Goal: Task Accomplishment & Management: Complete application form

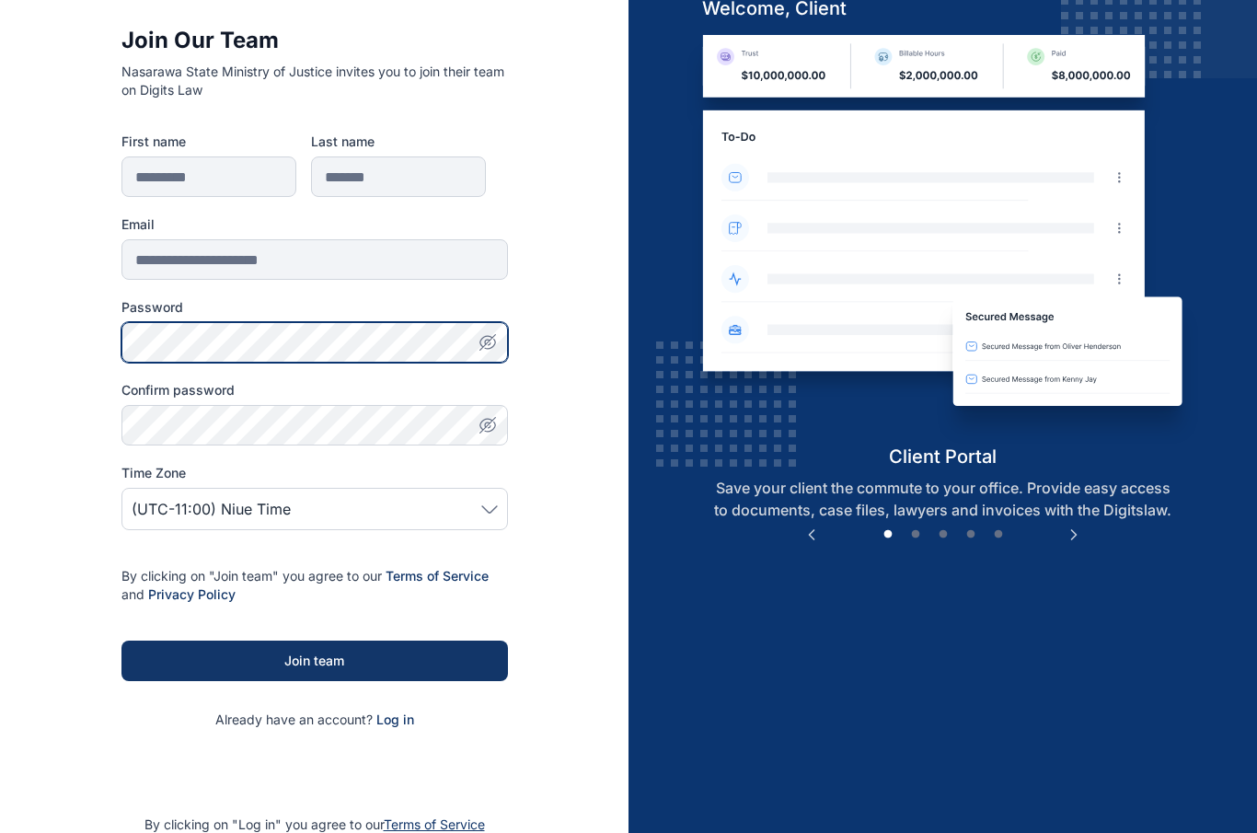
scroll to position [157, 0]
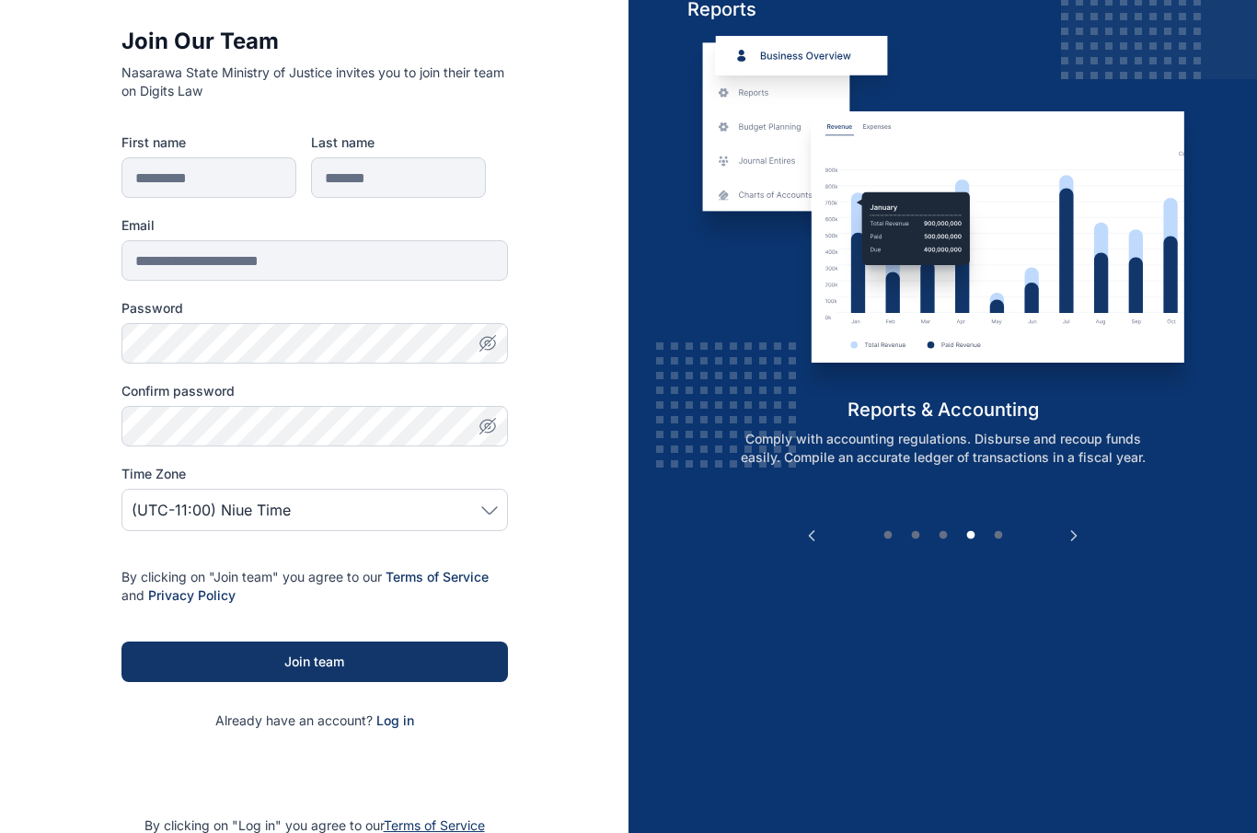
click at [487, 344] on icon "button" at bounding box center [488, 343] width 18 height 18
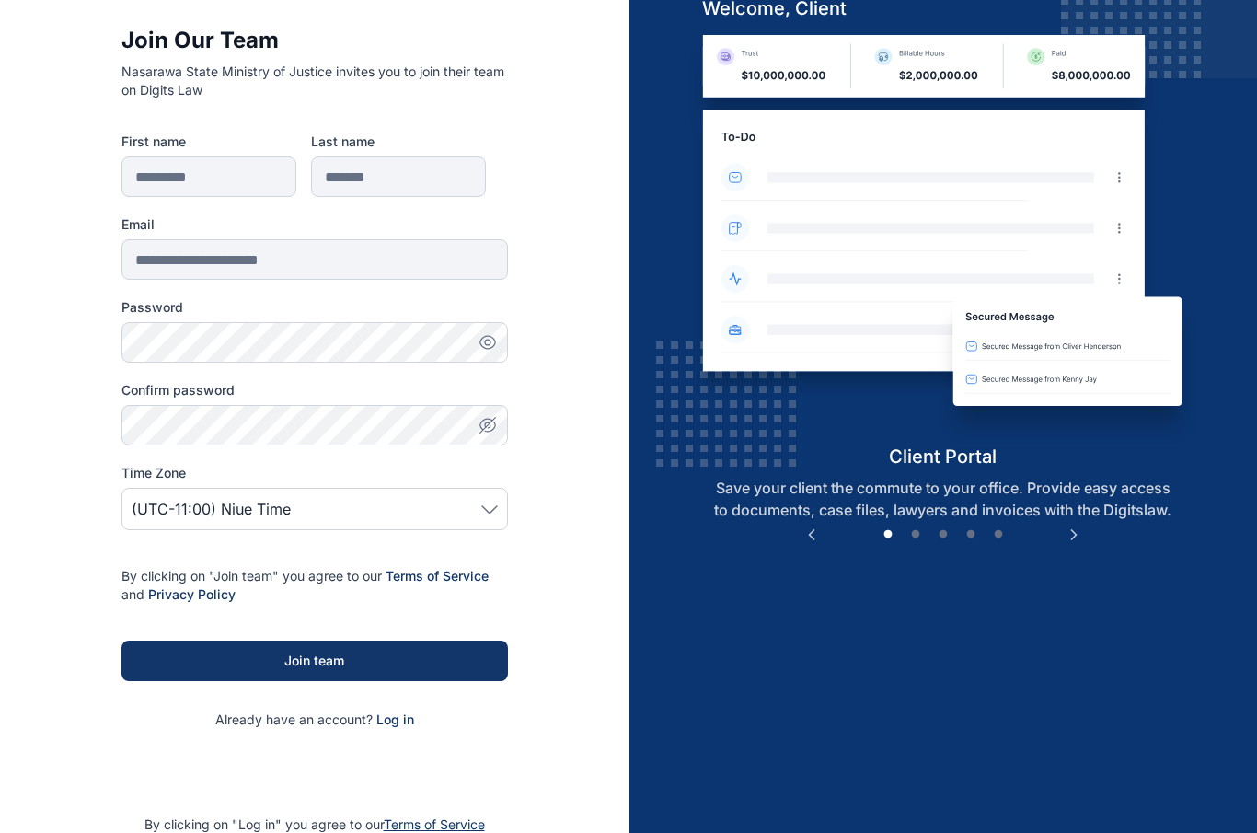
click at [488, 339] on icon "button" at bounding box center [488, 343] width 18 height 18
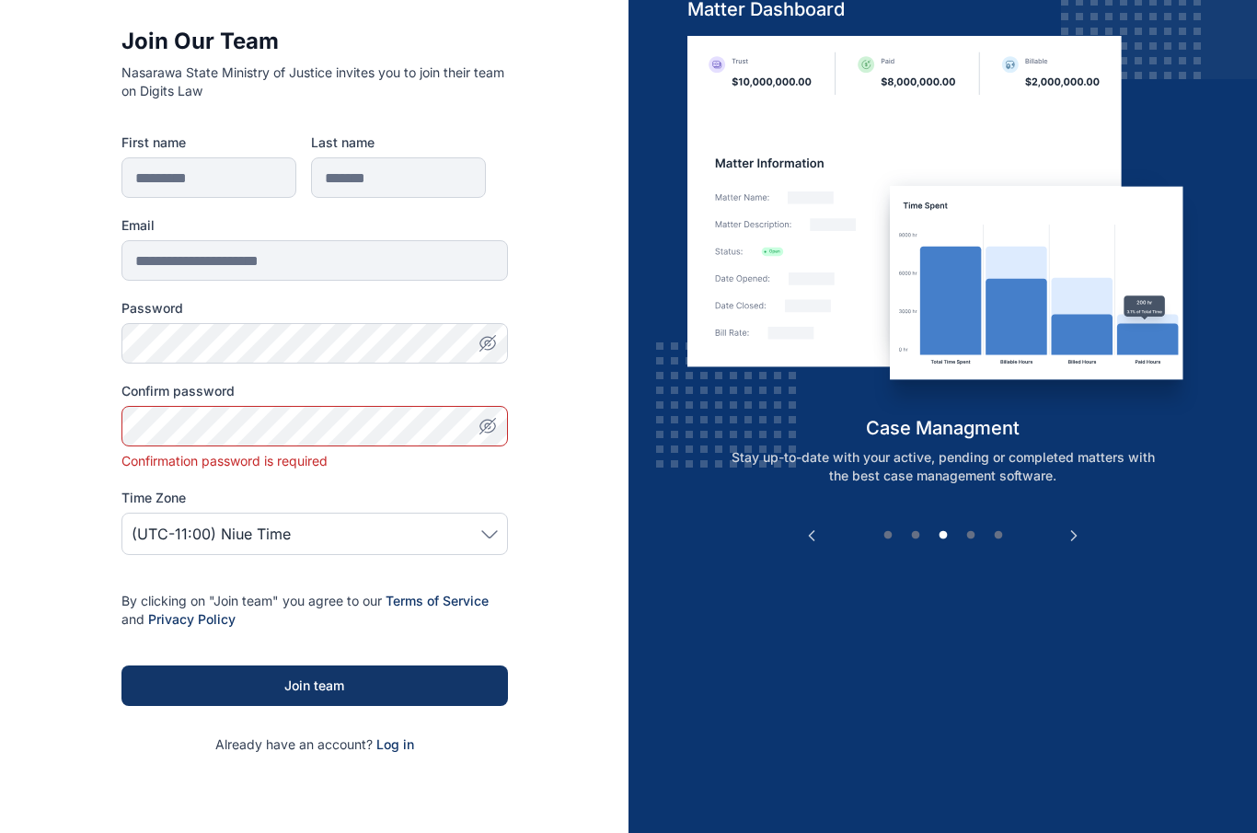
click at [491, 429] on icon "button" at bounding box center [488, 426] width 18 height 18
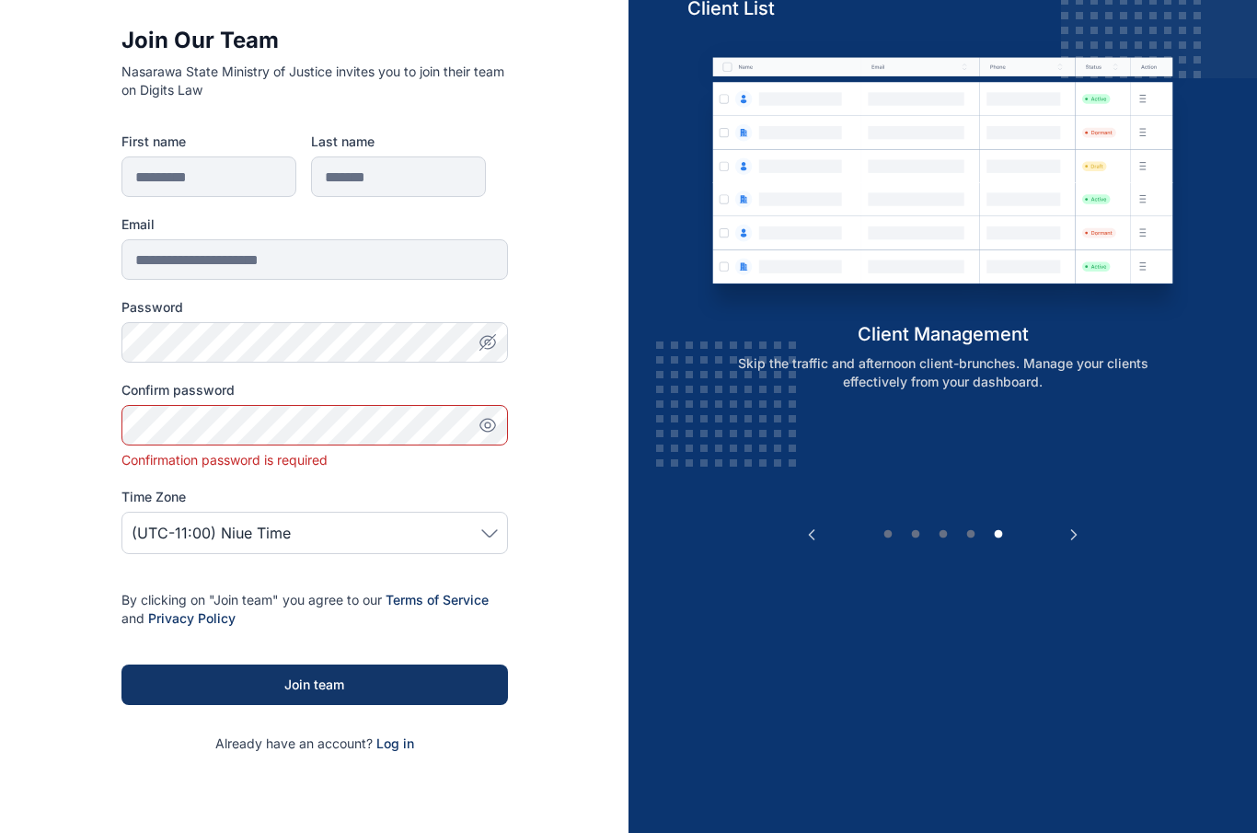
click at [488, 347] on icon "button" at bounding box center [488, 342] width 18 height 18
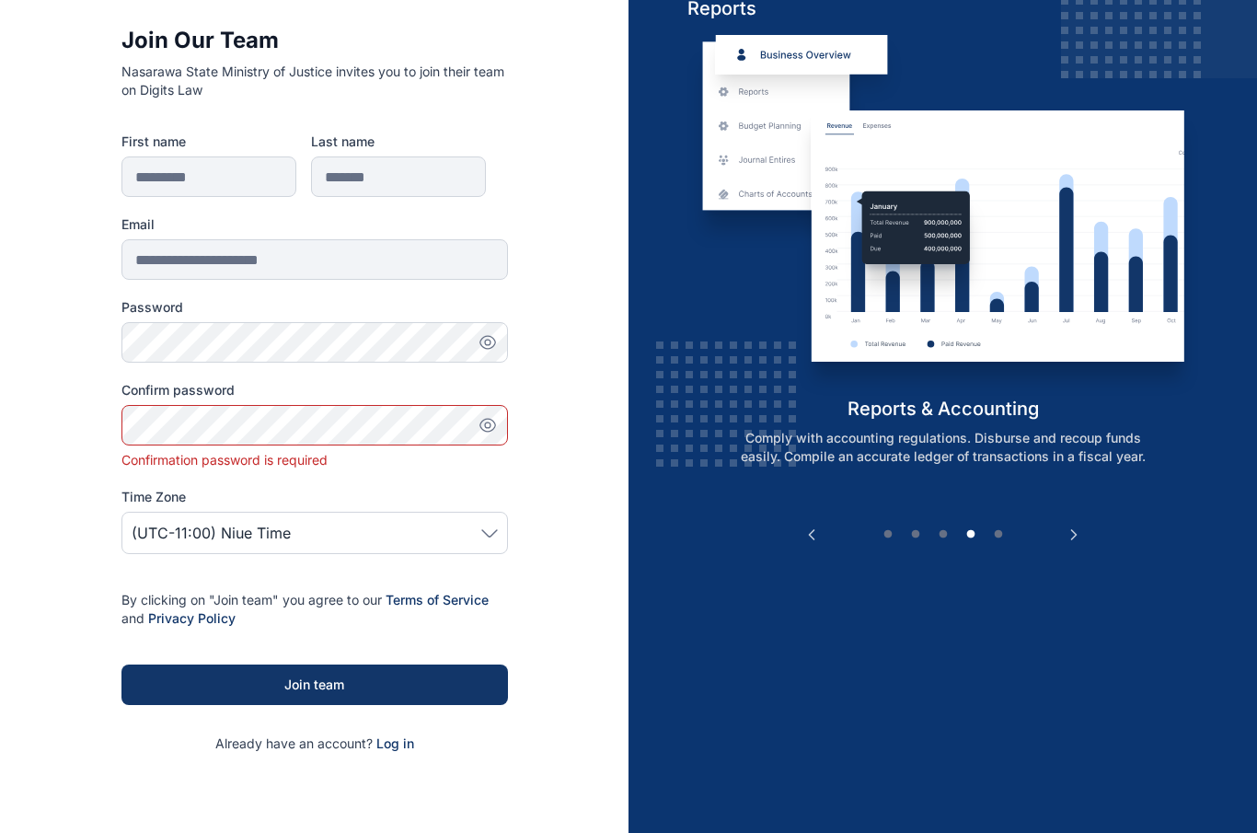
click at [487, 342] on button "button" at bounding box center [488, 342] width 40 height 40
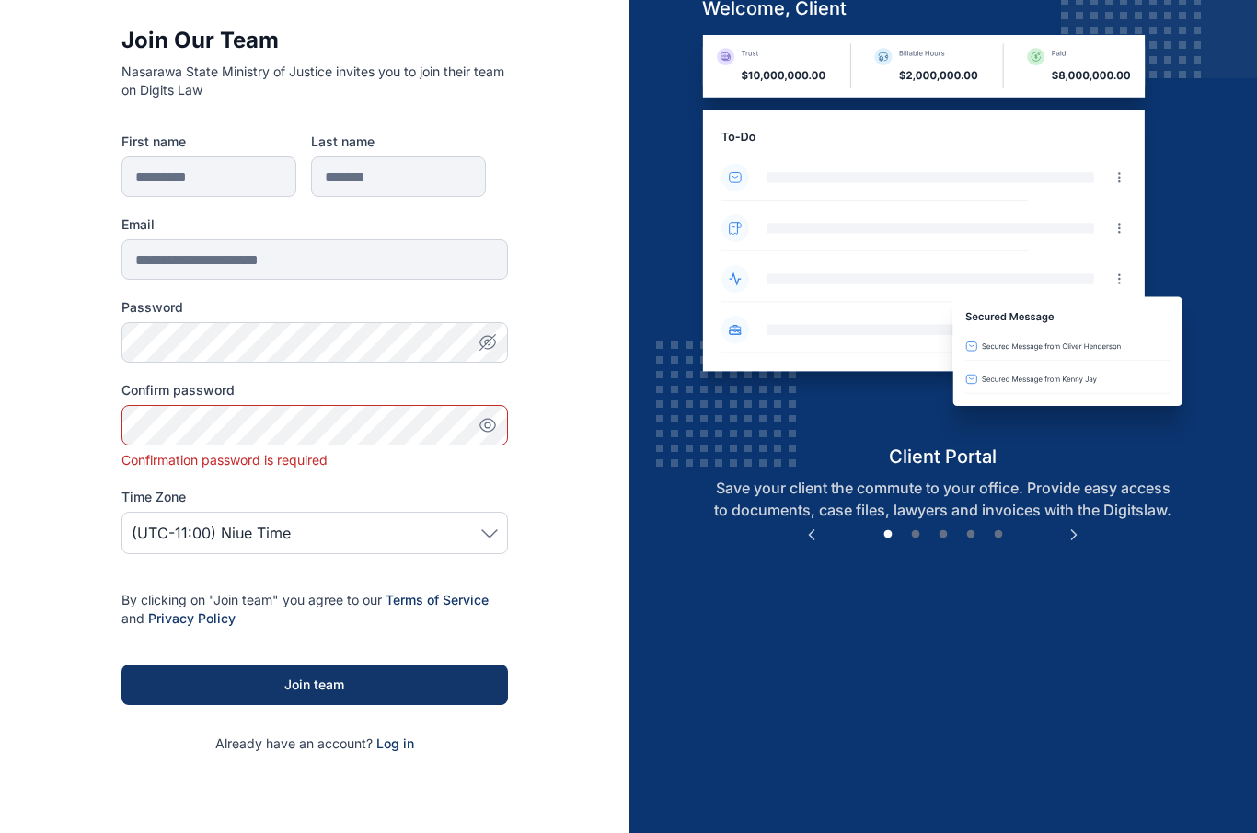
click at [490, 348] on icon "button" at bounding box center [490, 344] width 10 height 9
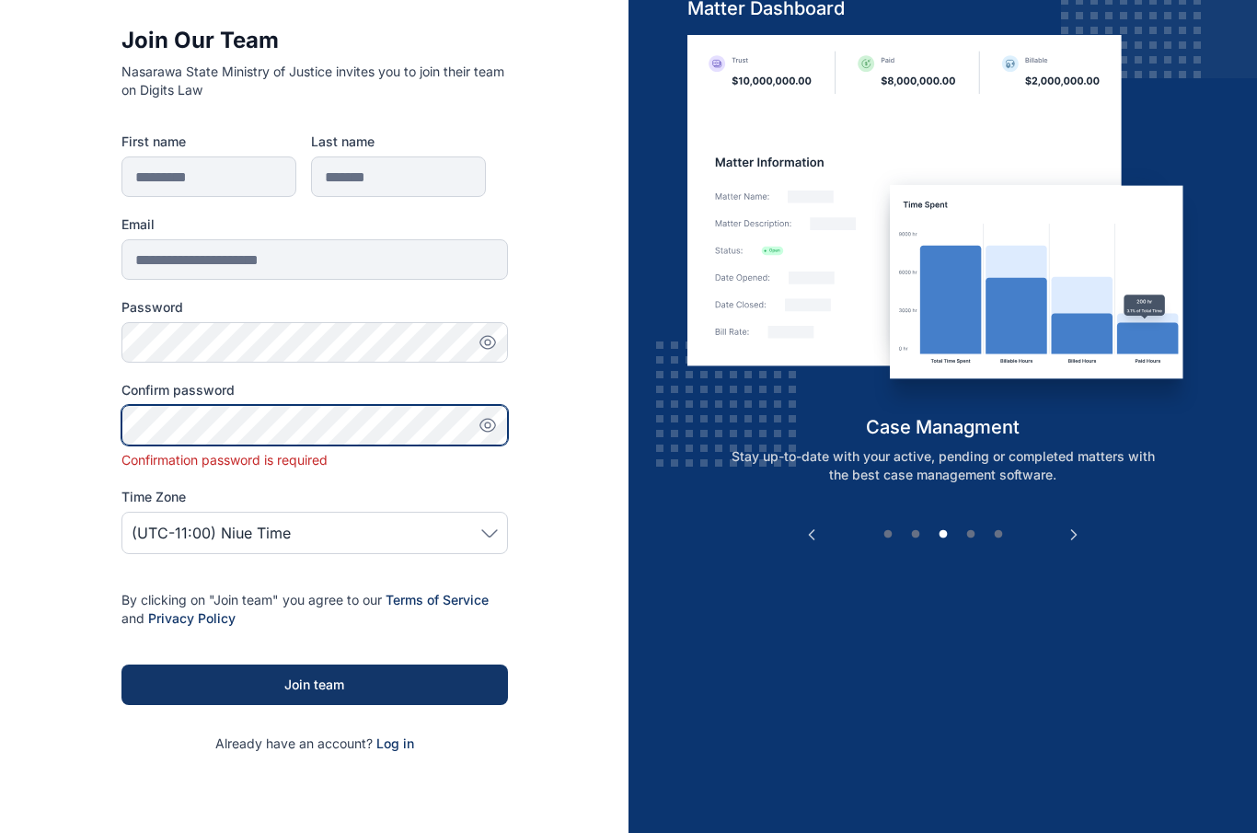
scroll to position [157, 0]
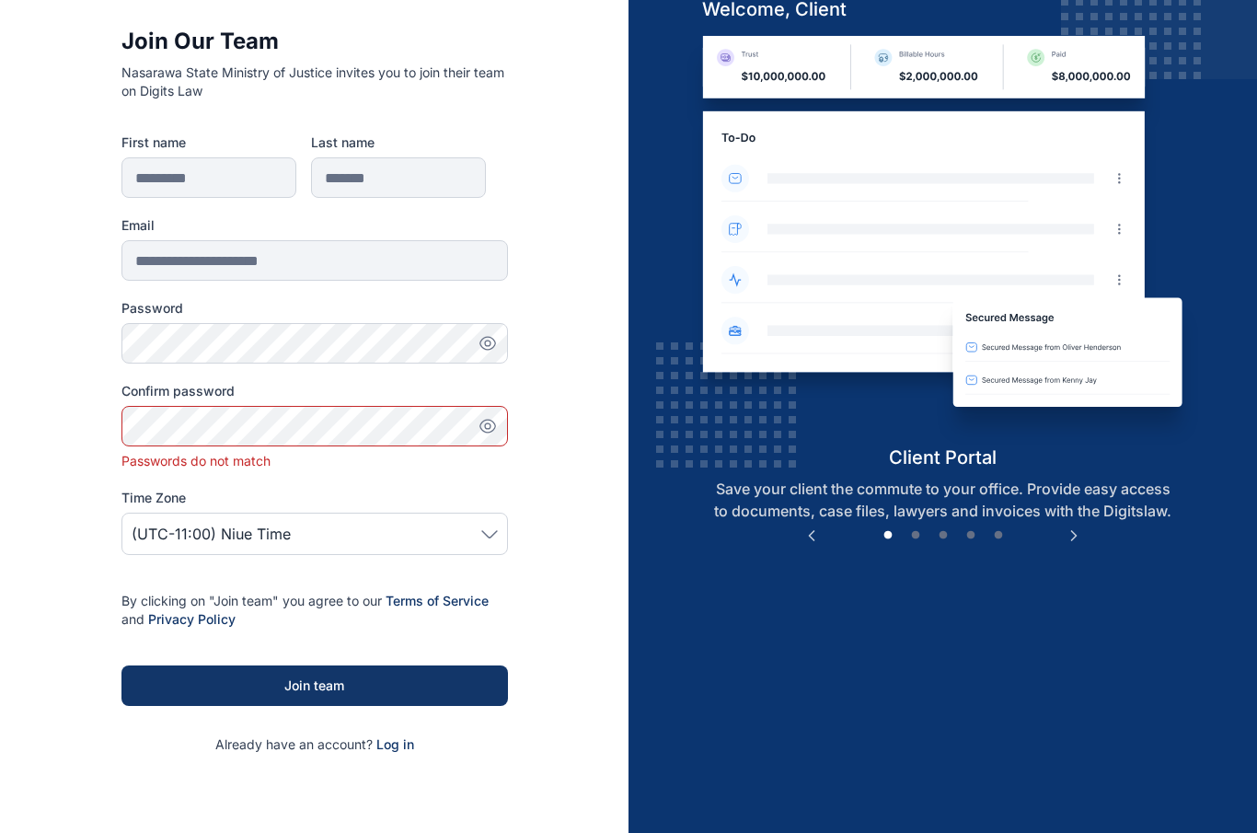
click at [163, 426] on html "**********" at bounding box center [628, 407] width 1257 height 1128
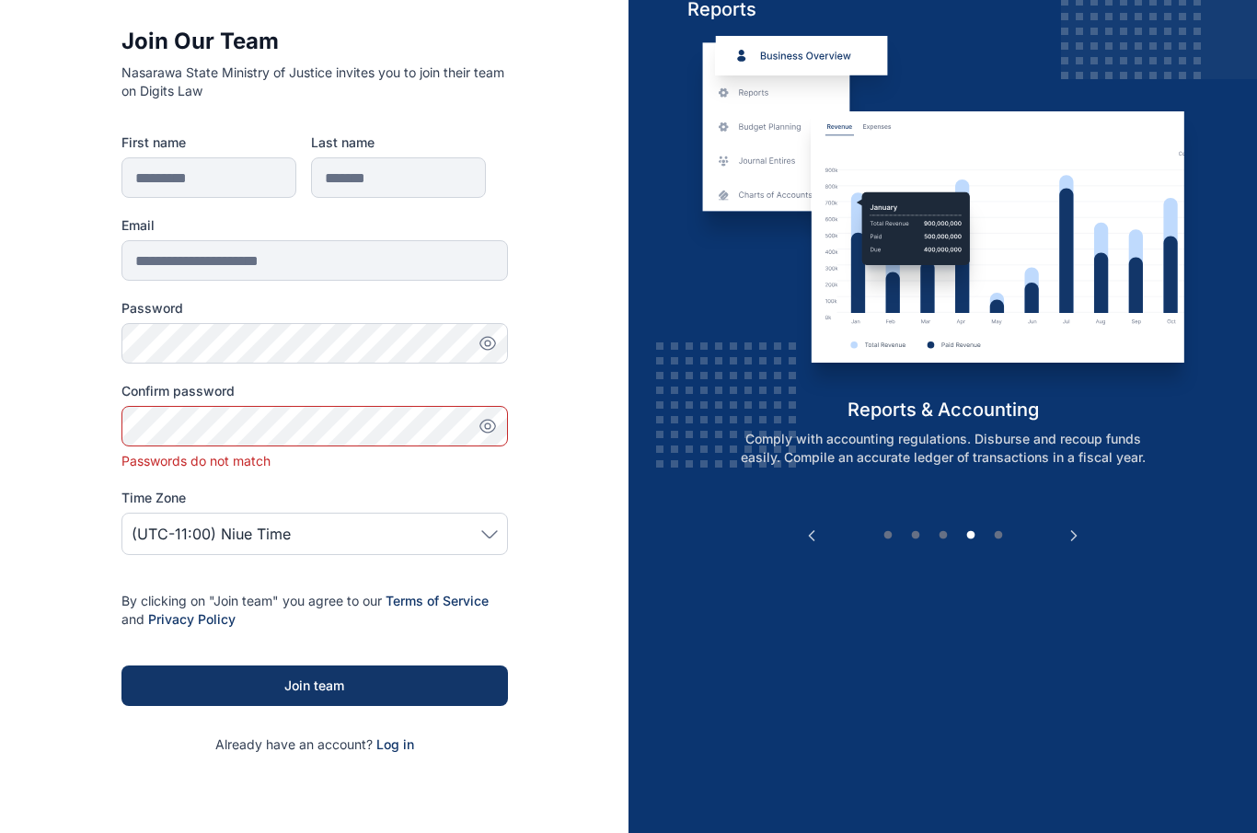
click at [491, 432] on icon "button" at bounding box center [488, 426] width 18 height 18
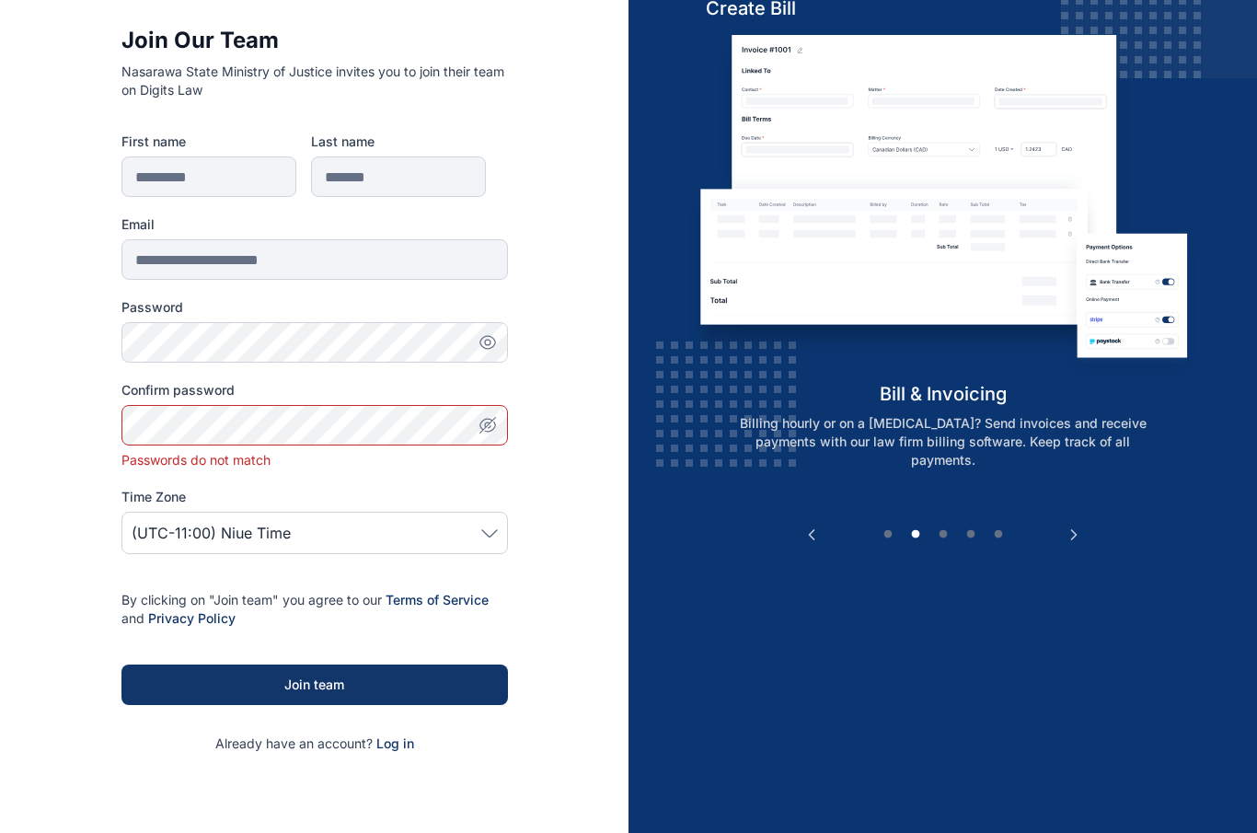
click at [489, 426] on icon "button" at bounding box center [488, 425] width 18 height 18
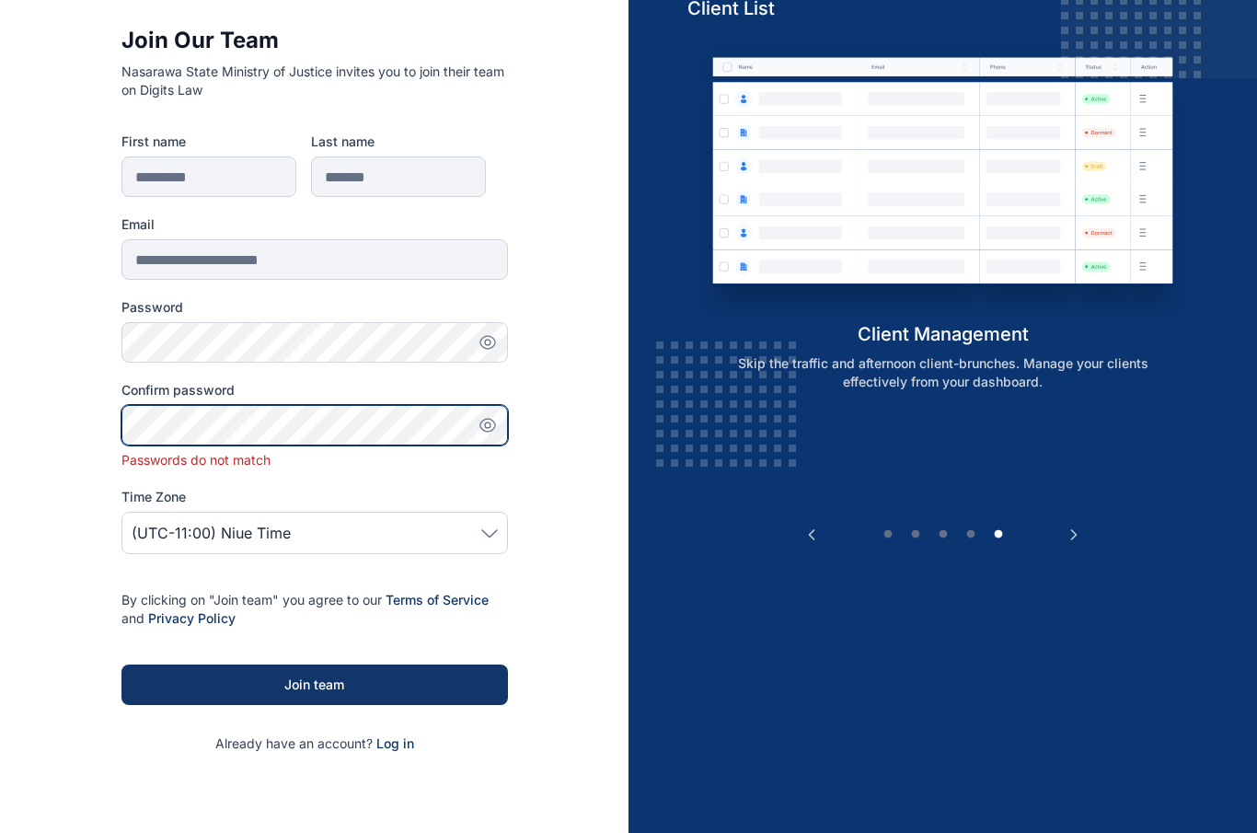
scroll to position [157, 0]
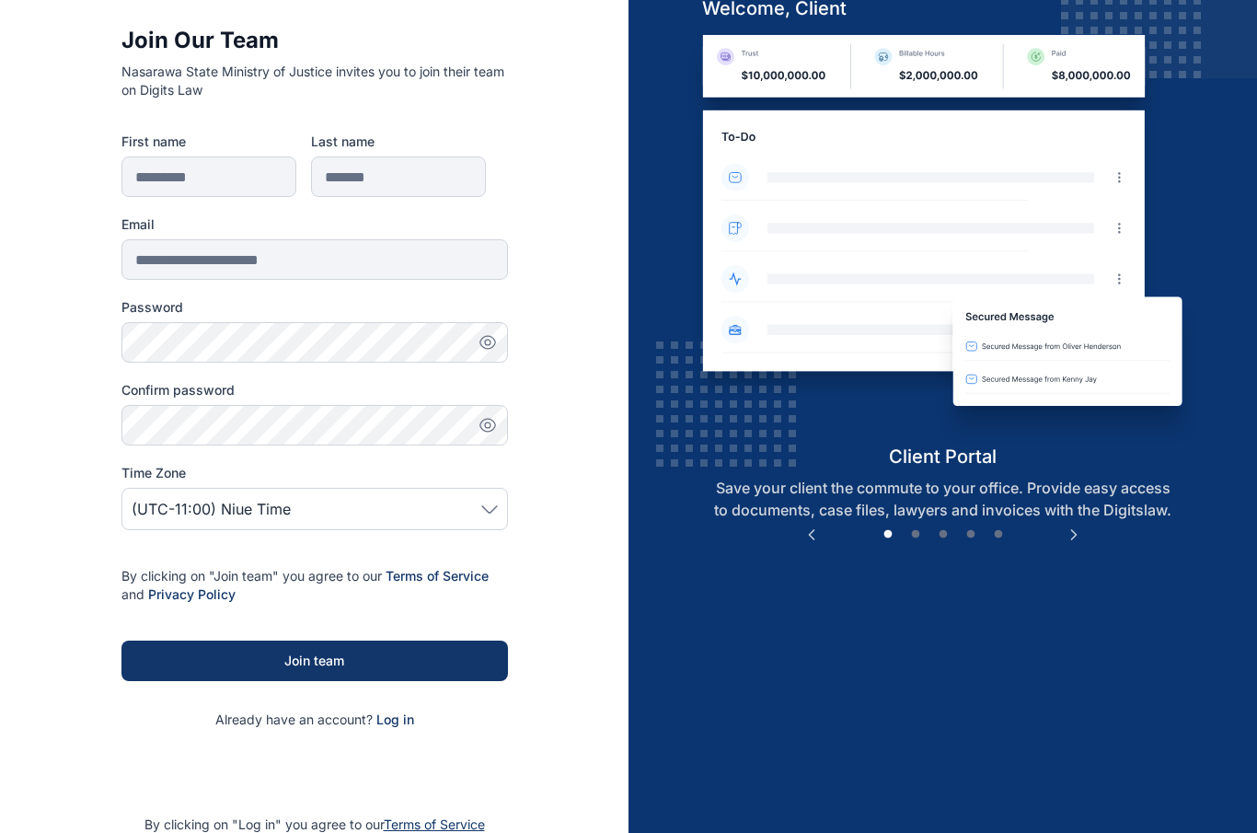
click at [0, 0] on html "**********" at bounding box center [628, 394] width 1257 height 1104
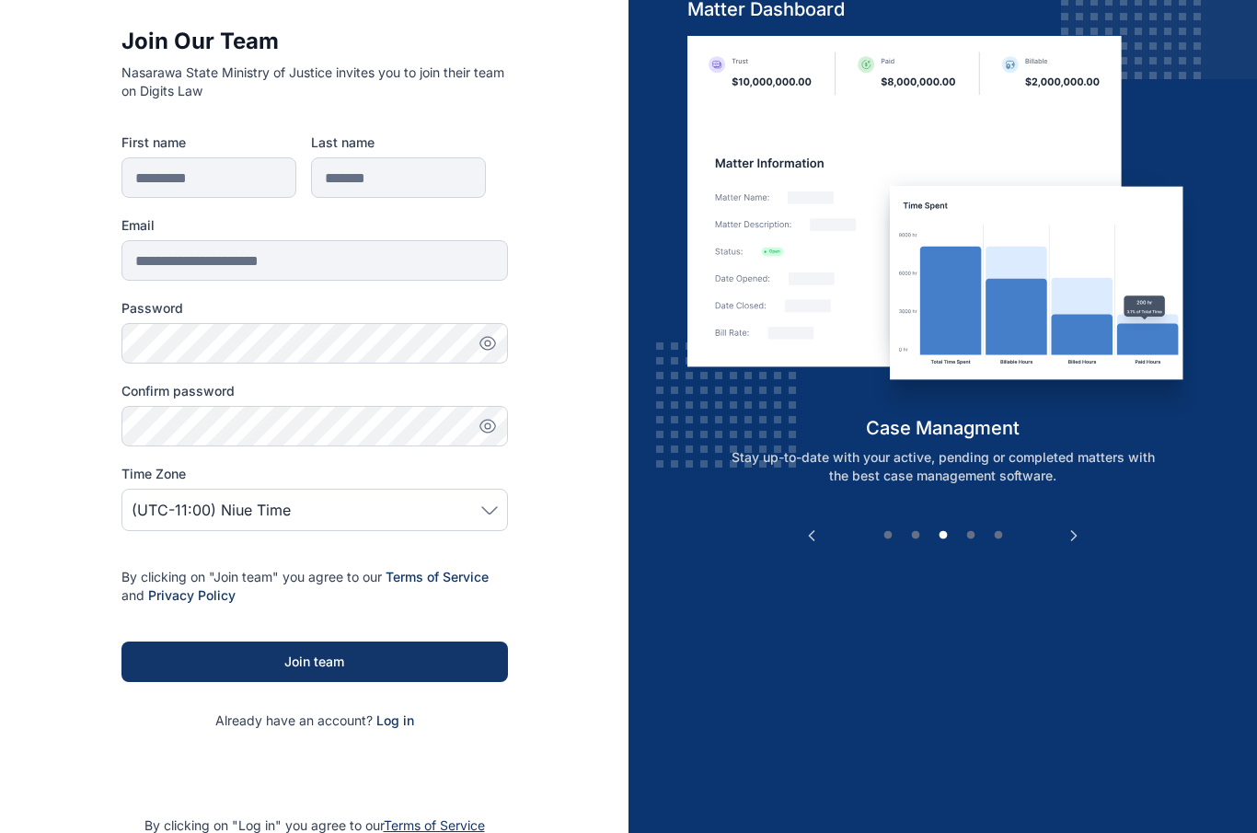
click at [491, 433] on icon "button" at bounding box center [488, 426] width 18 height 18
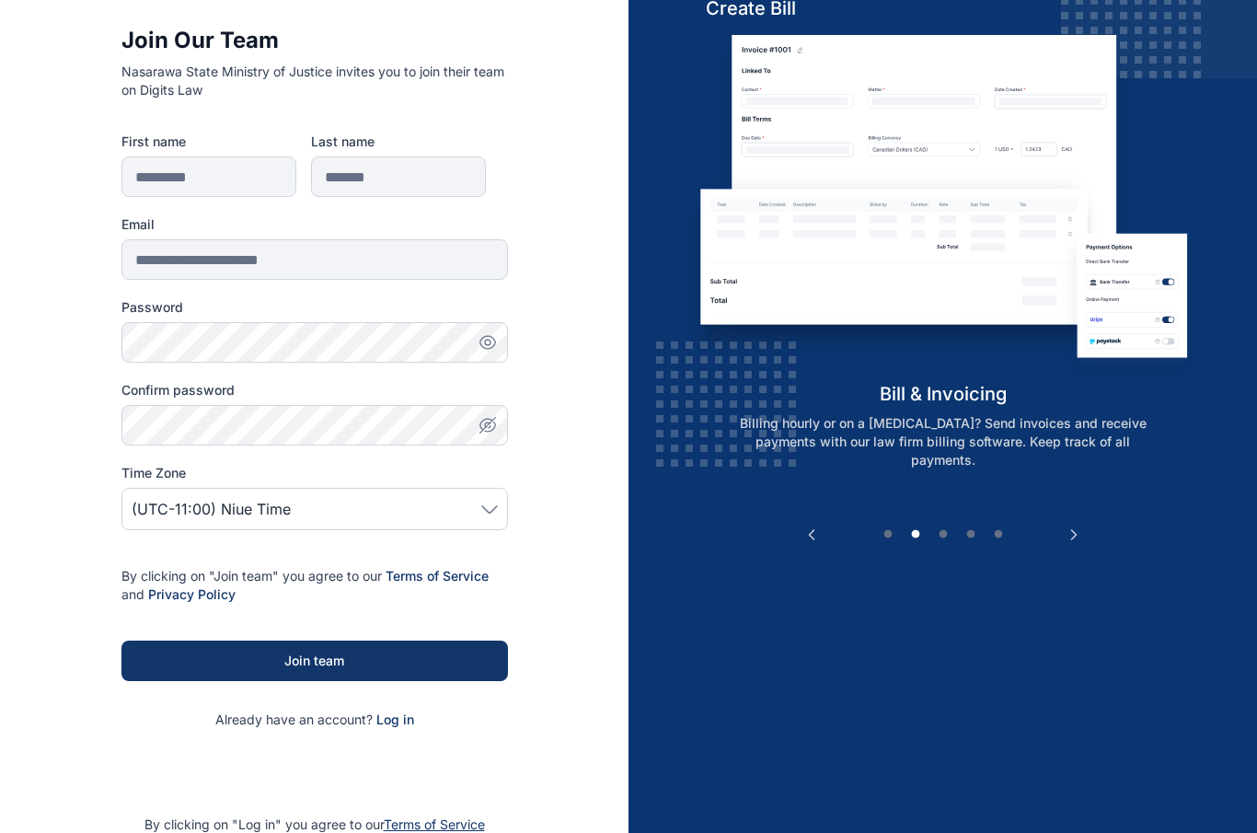
click at [485, 513] on icon at bounding box center [489, 510] width 17 height 8
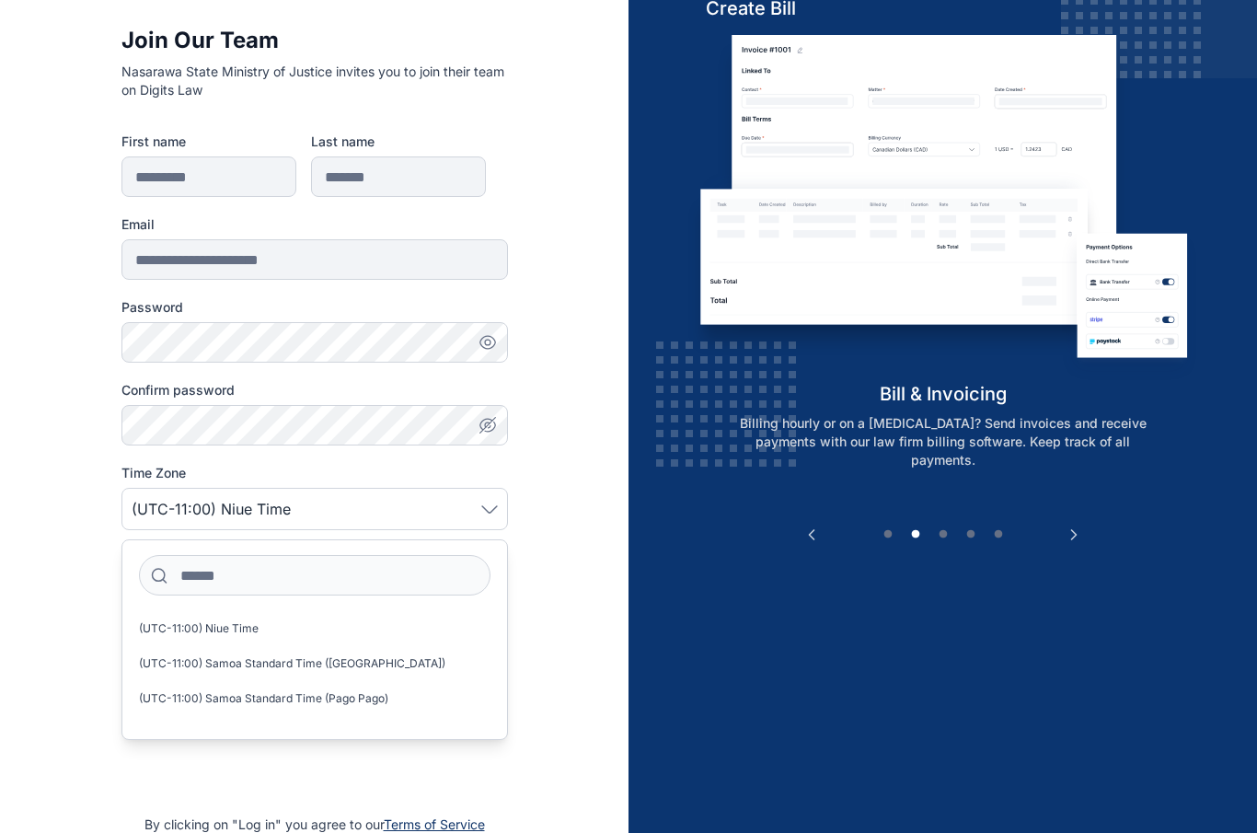
scroll to position [158, 0]
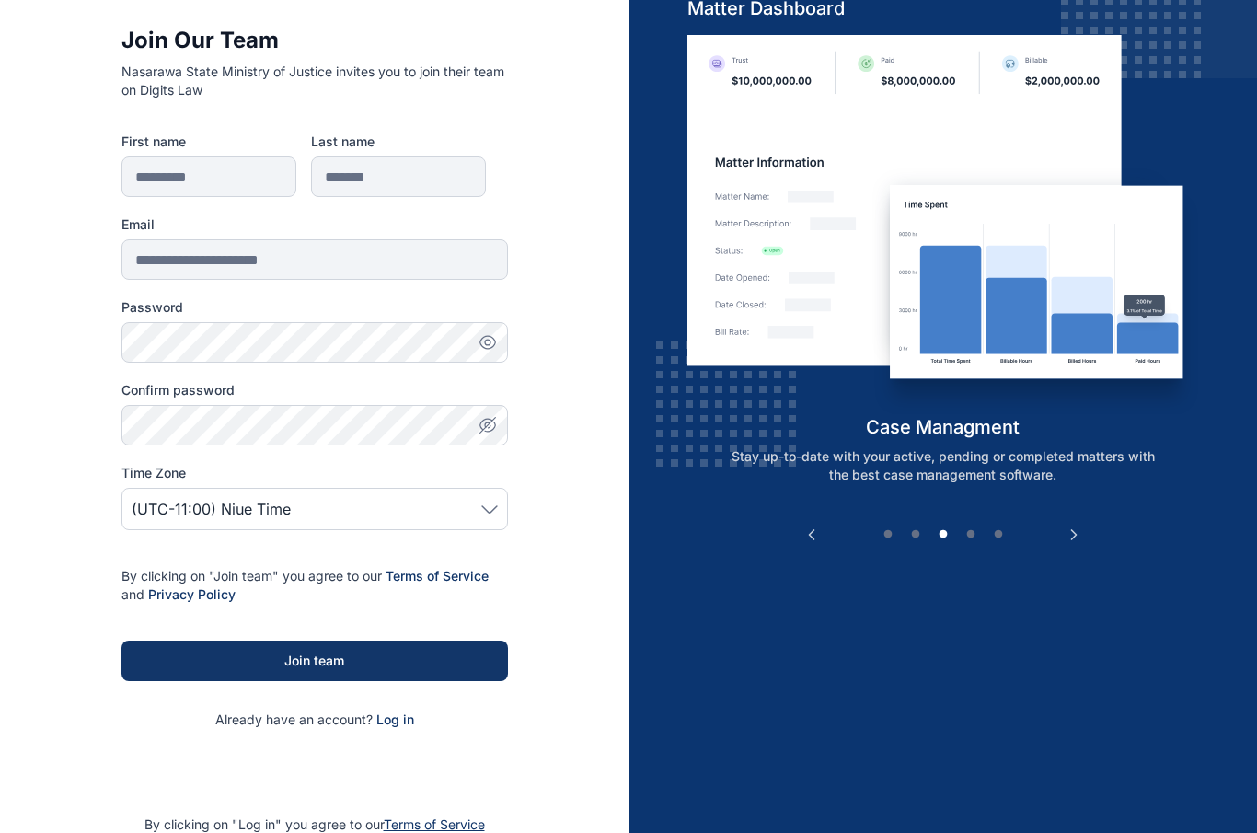
click at [231, 581] on p "By clicking on "Join team" you agree to our Terms of Service and Privacy Policy" at bounding box center [314, 585] width 387 height 37
click at [400, 494] on div "(UTC-11:00) Niue Time" at bounding box center [314, 509] width 387 height 42
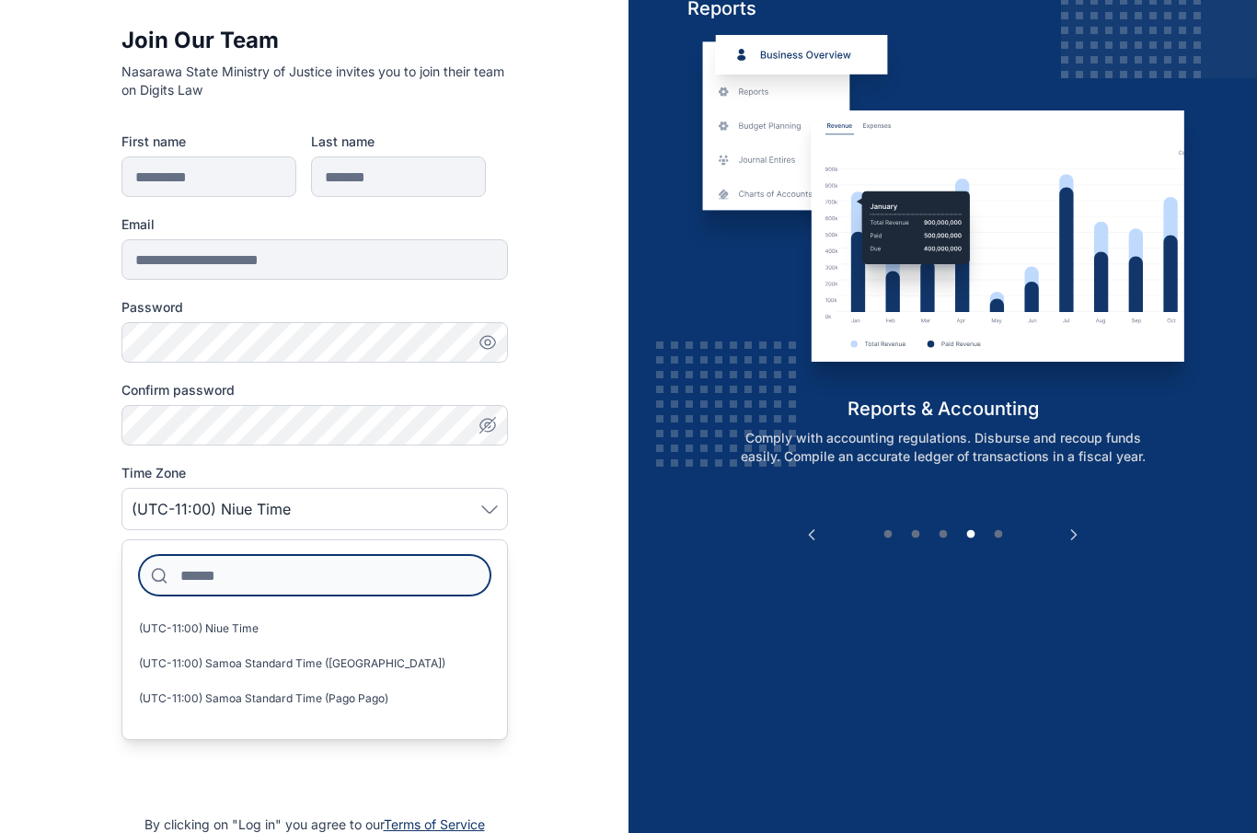
click at [218, 575] on input at bounding box center [315, 575] width 352 height 40
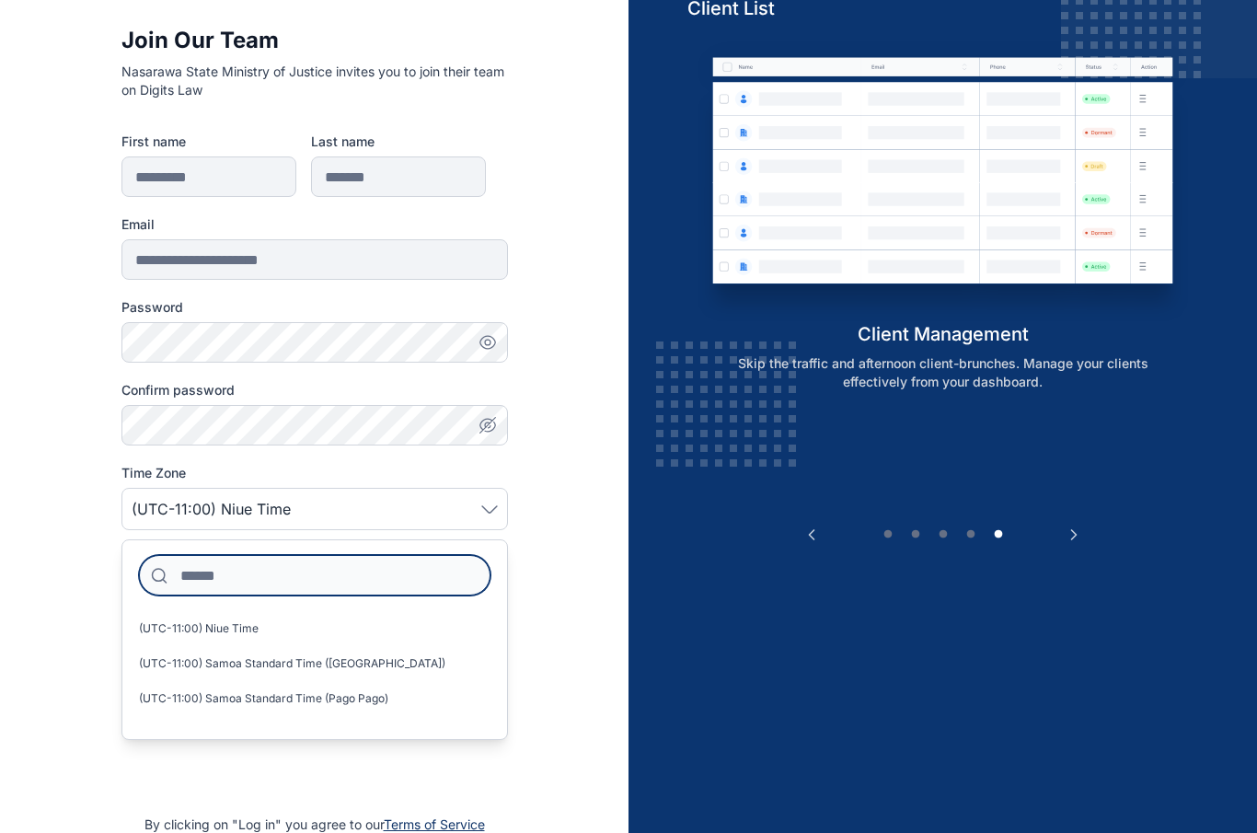
scroll to position [157, 0]
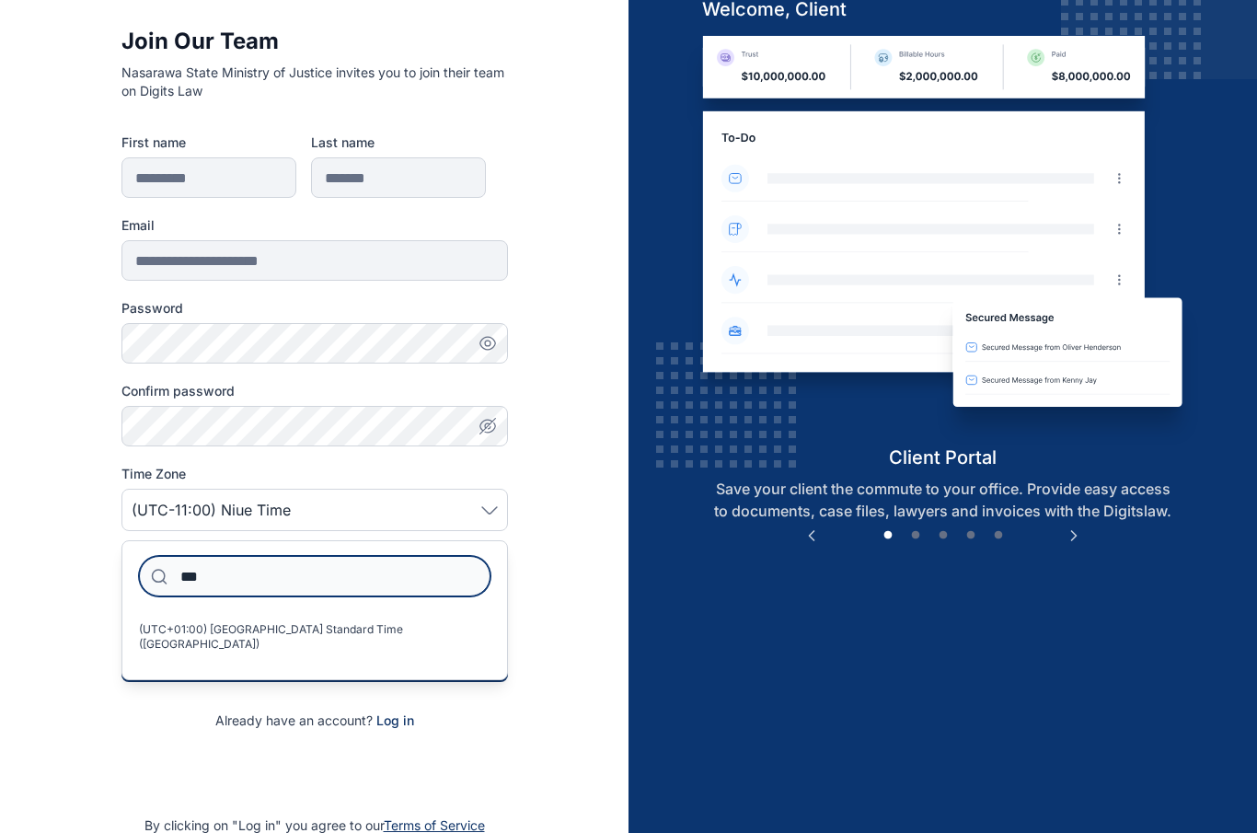
type input "****"
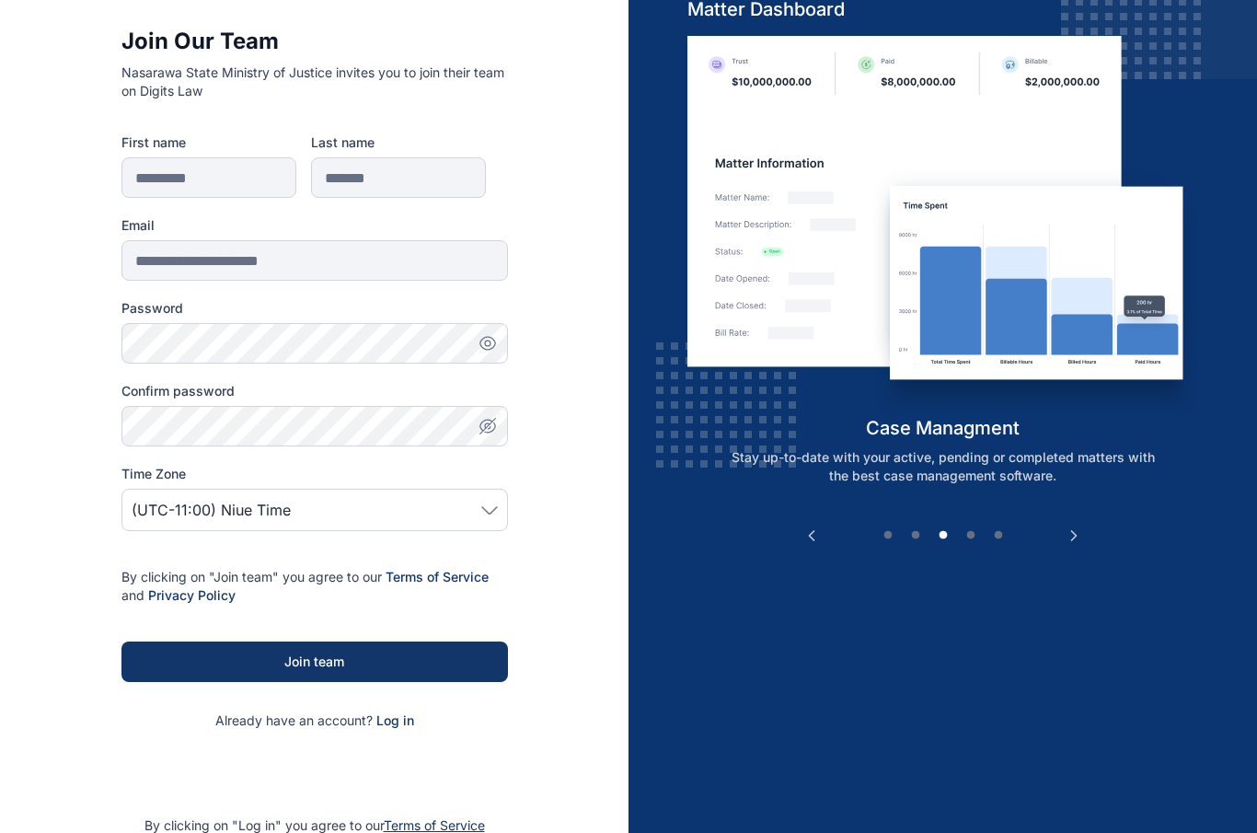
scroll to position [137, 0]
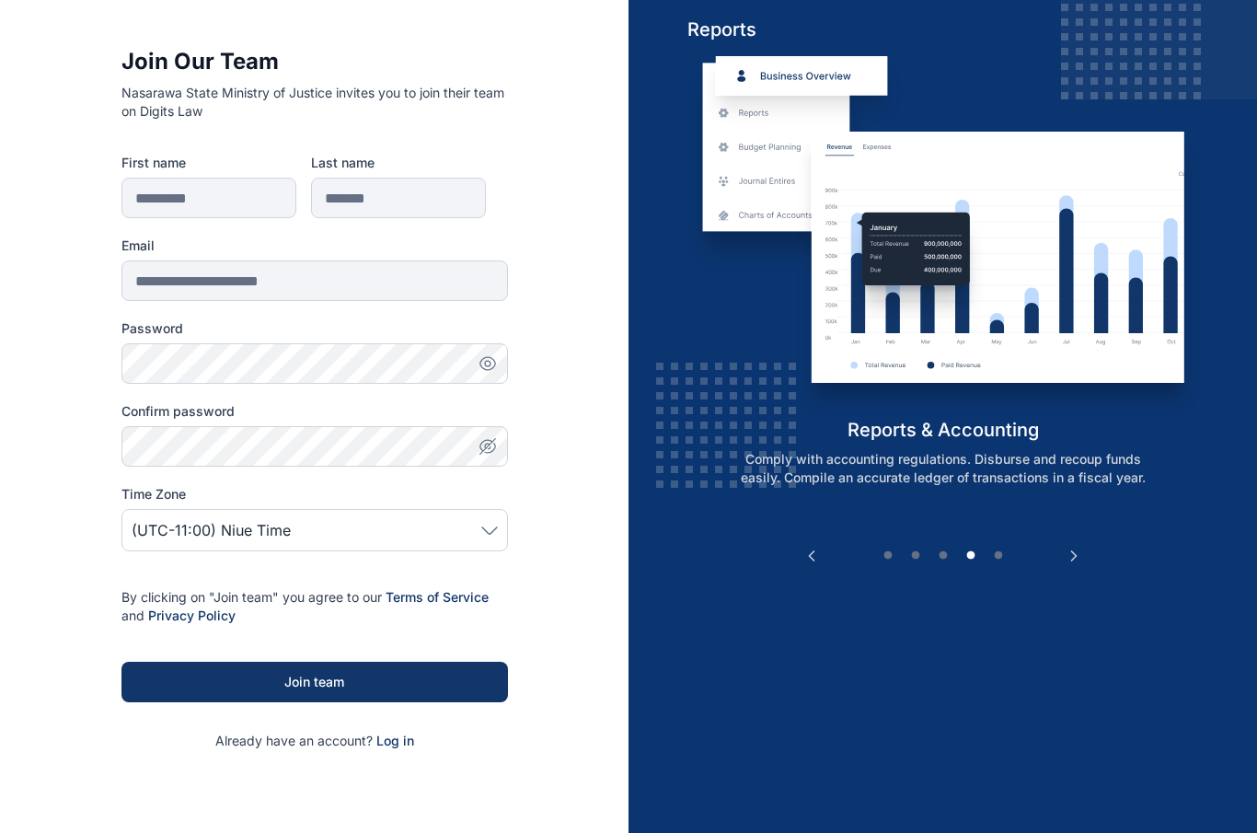
click at [466, 524] on span "(UTC-11:00) Niue Time" at bounding box center [315, 530] width 366 height 22
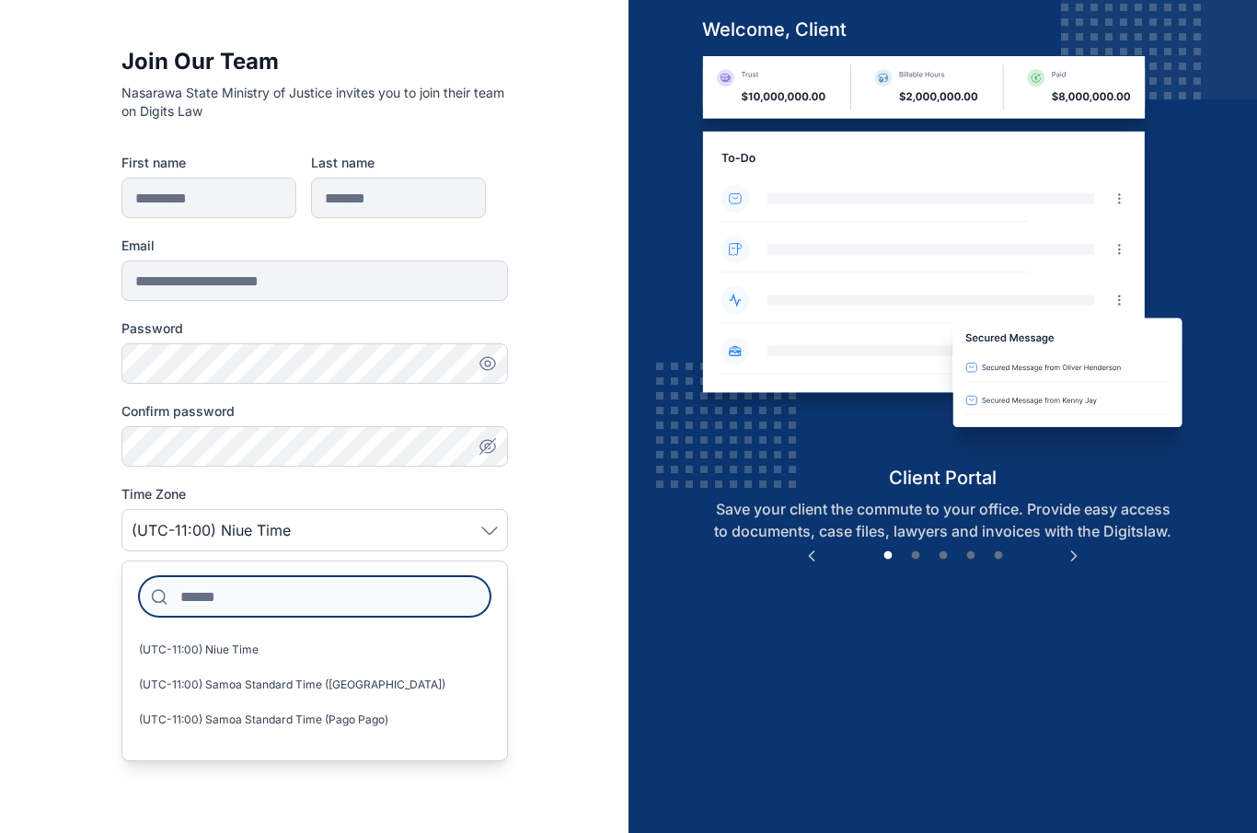
click at [210, 596] on input at bounding box center [315, 596] width 352 height 40
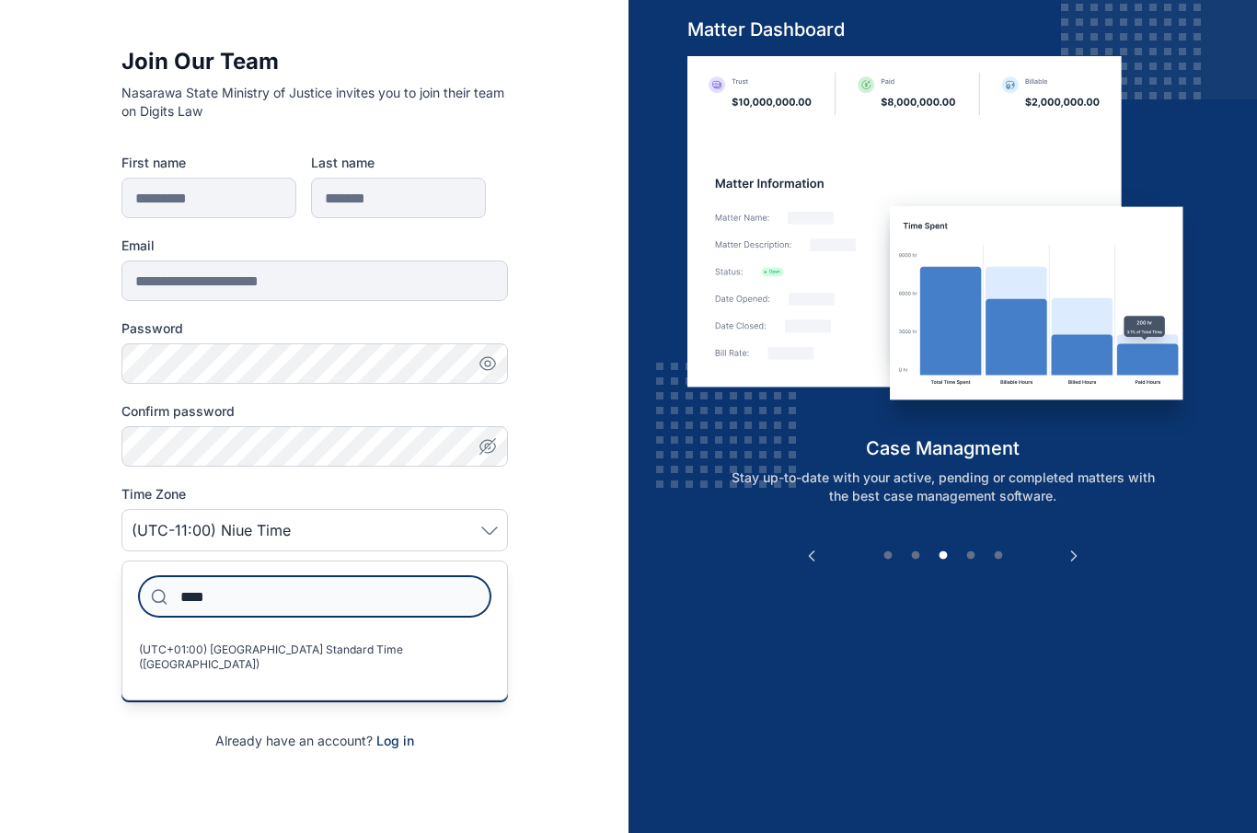
type input "*****"
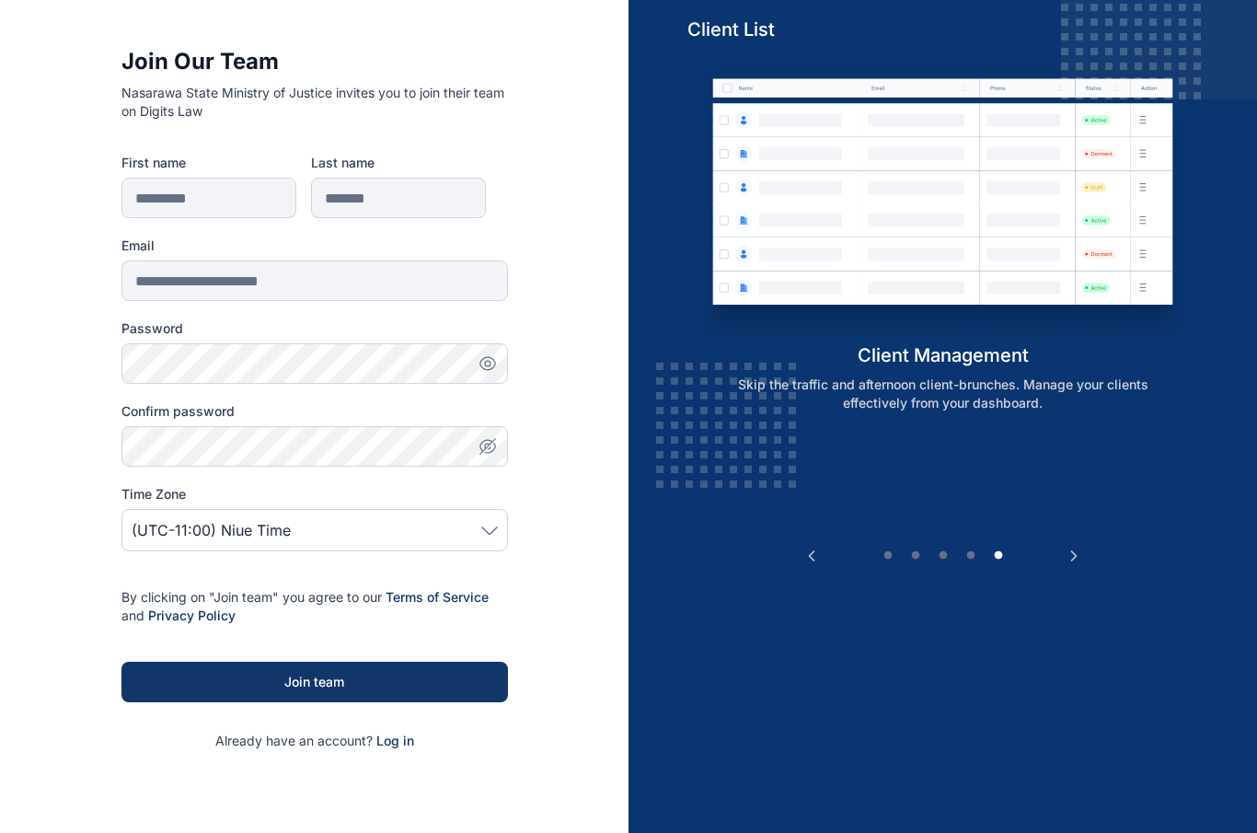
scroll to position [202, 0]
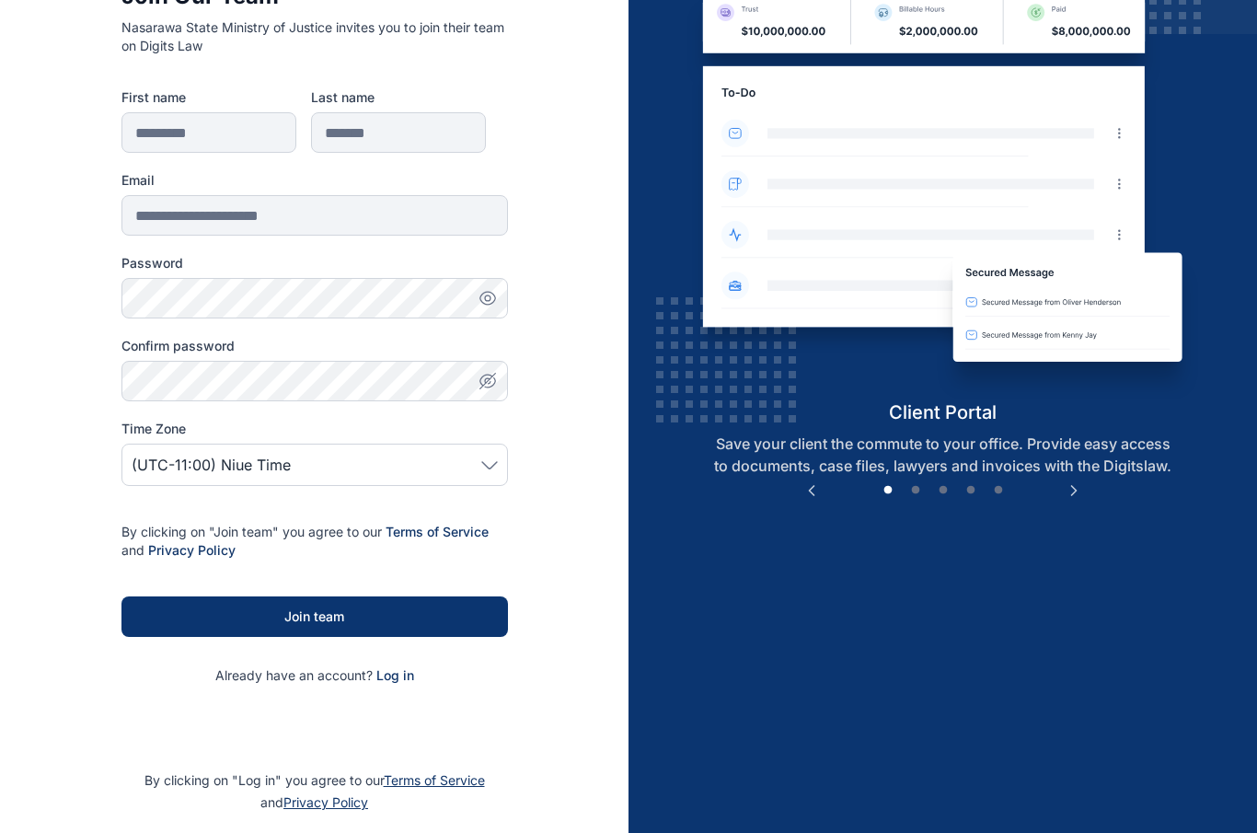
click at [328, 600] on button "Join team" at bounding box center [314, 616] width 387 height 40
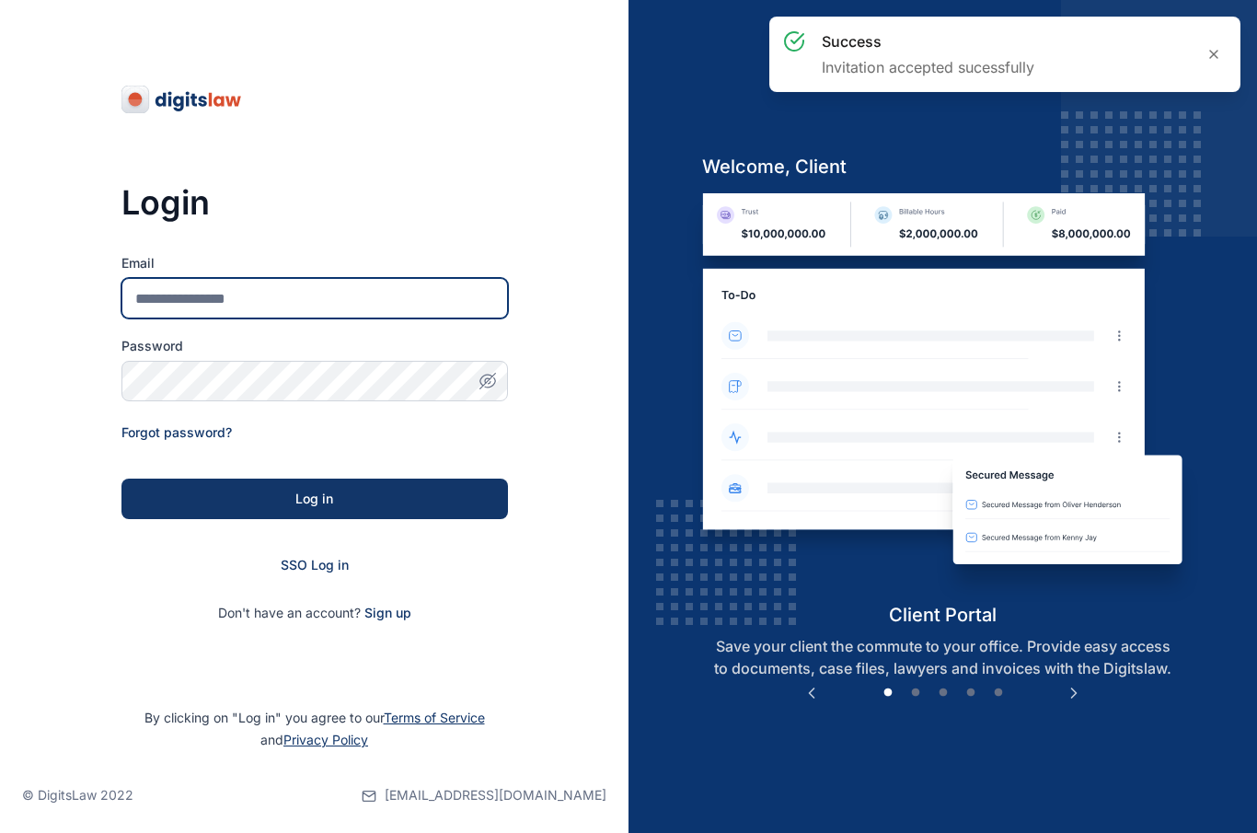
click at [258, 301] on input "Email" at bounding box center [314, 298] width 387 height 40
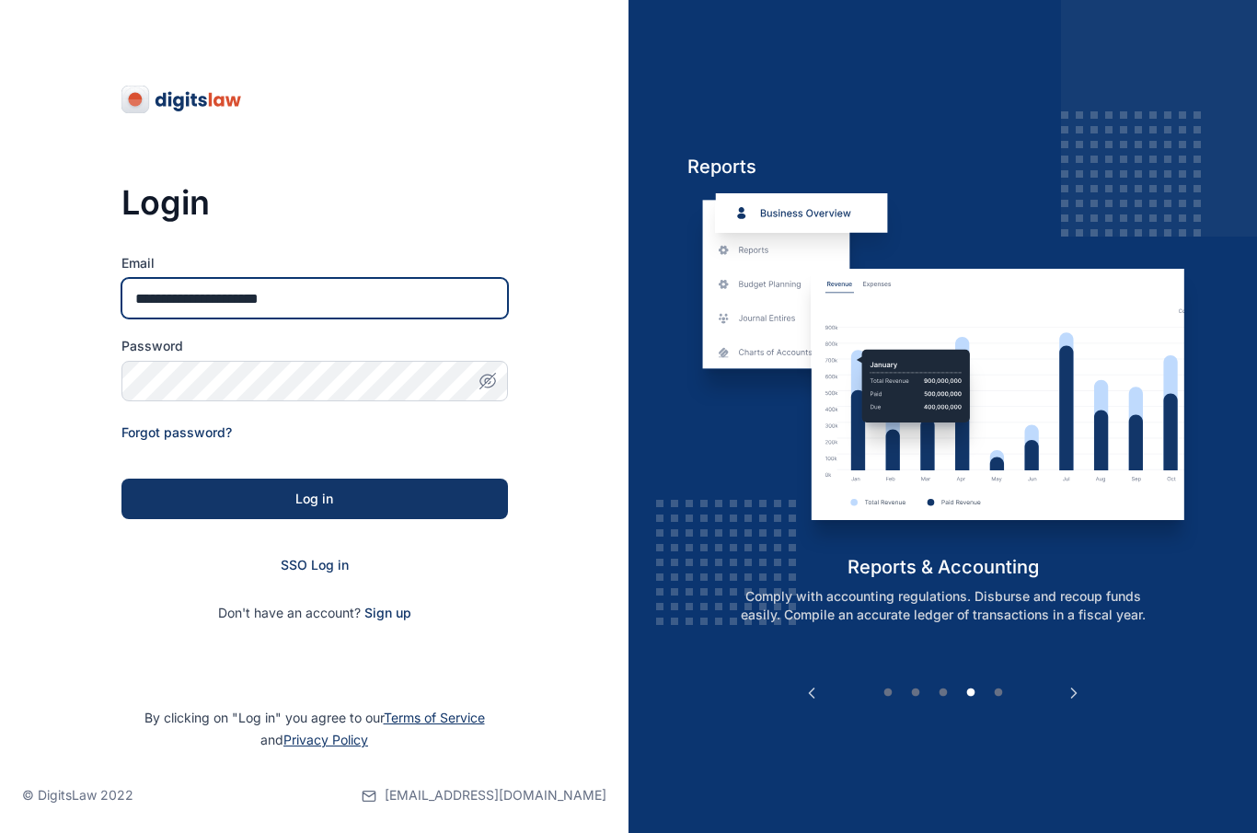
type input "**********"
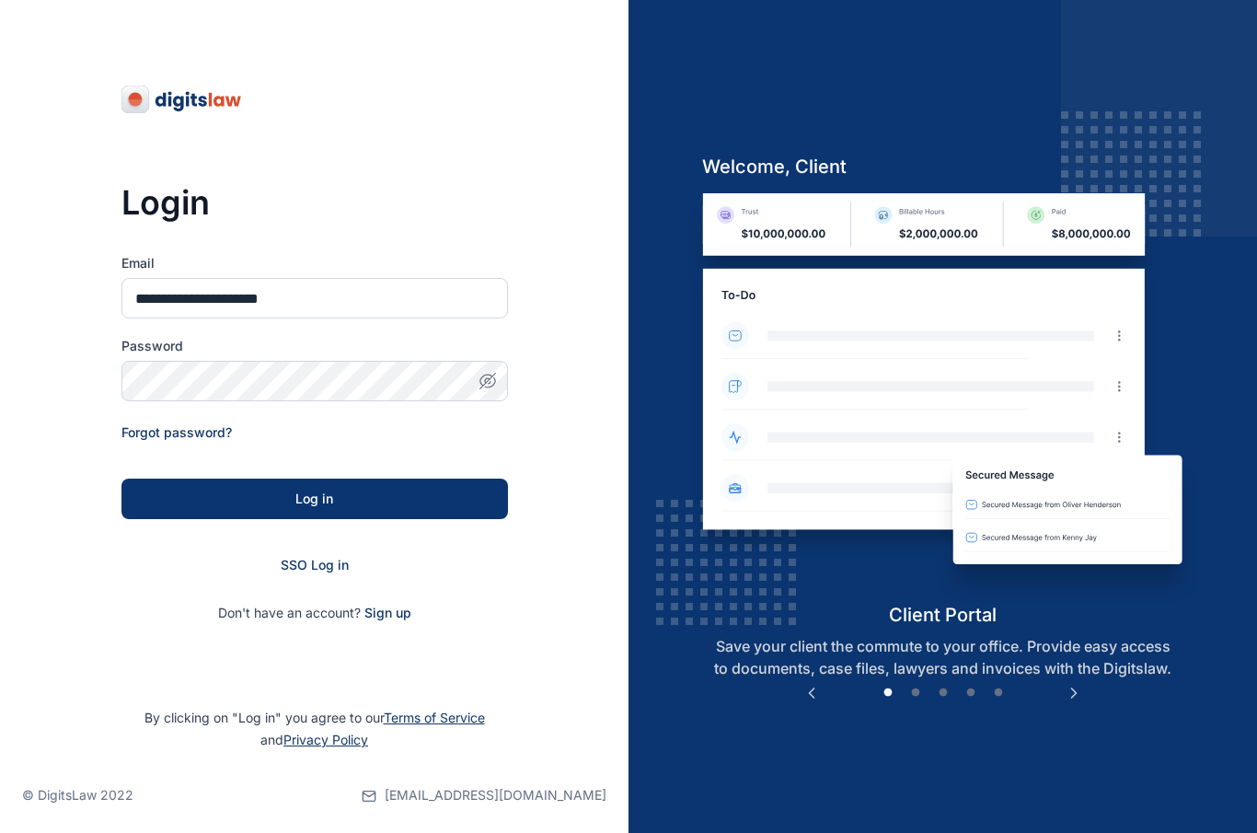
click at [304, 508] on button "Log in" at bounding box center [314, 499] width 387 height 40
